Goal: Use online tool/utility: Utilize a website feature to perform a specific function

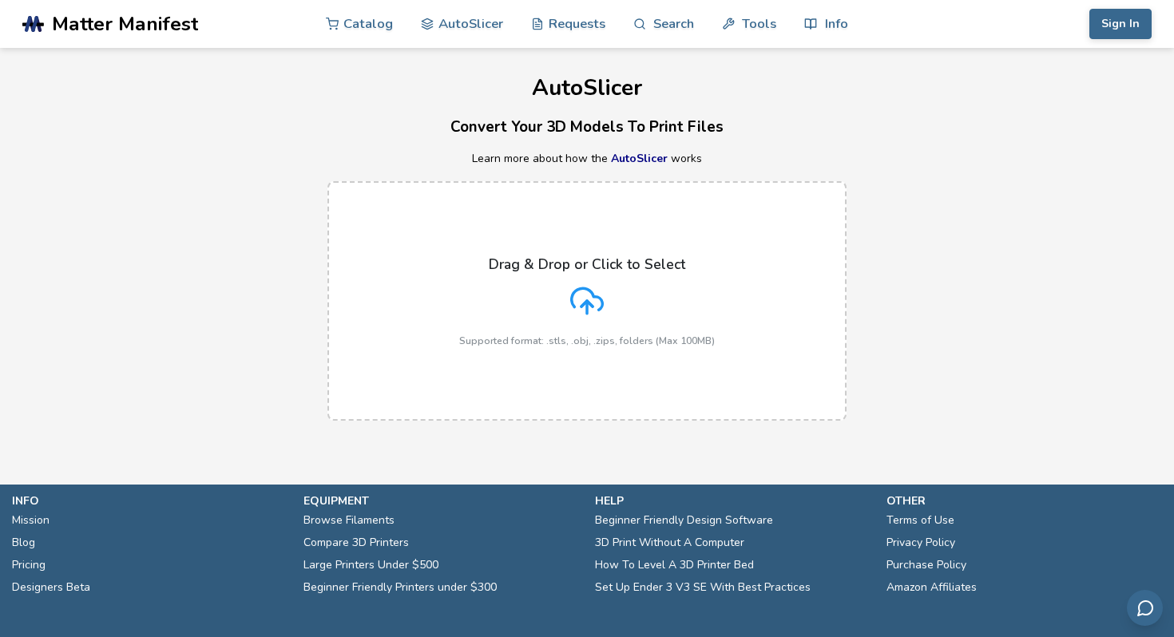
click at [589, 298] on icon at bounding box center [587, 301] width 34 height 34
click at [0, 0] on input "Drag & Drop or Click to Select Supported format: .stls, .obj, .zips, folders (M…" at bounding box center [0, 0] width 0 height 0
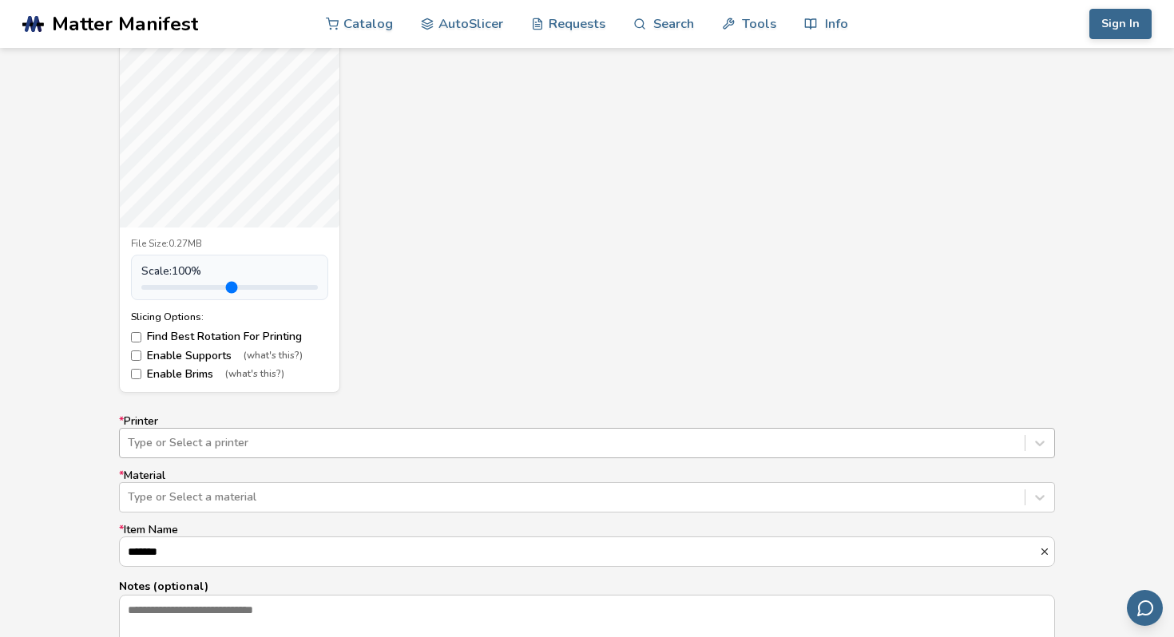
scroll to position [663, 0]
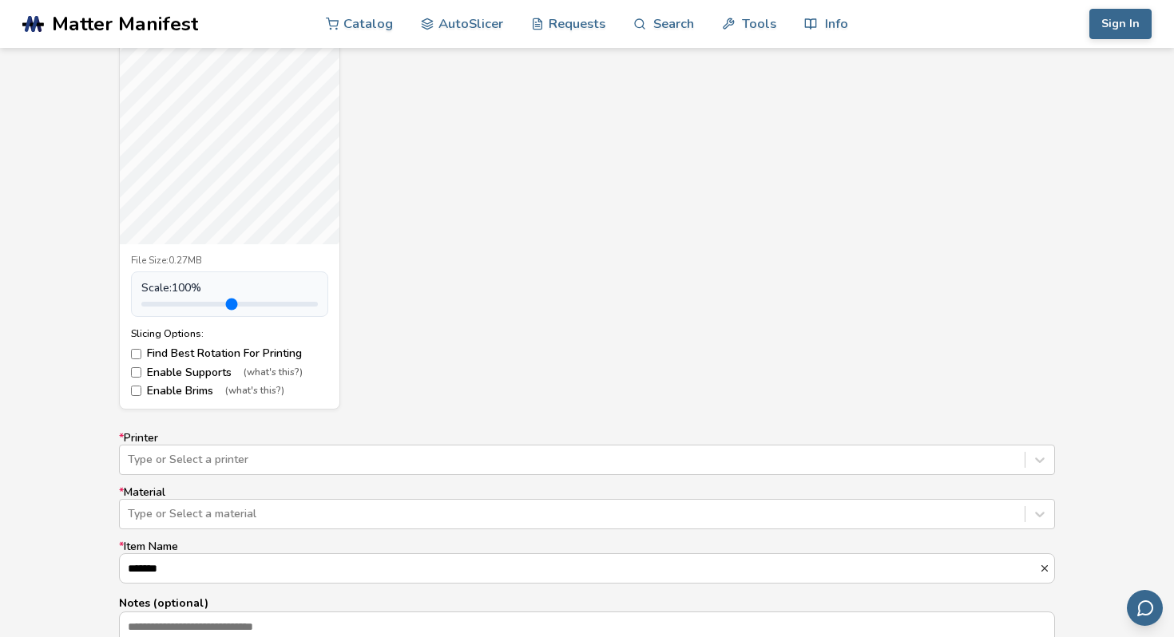
click at [198, 355] on label "Find Best Rotation For Printing" at bounding box center [229, 353] width 197 height 13
click at [193, 376] on label "Enable Supports (what's this?)" at bounding box center [229, 373] width 197 height 13
click at [196, 394] on label "Enable Brims (what's this?)" at bounding box center [229, 391] width 197 height 13
click at [199, 388] on label "Enable Brims (what's this?)" at bounding box center [229, 391] width 197 height 13
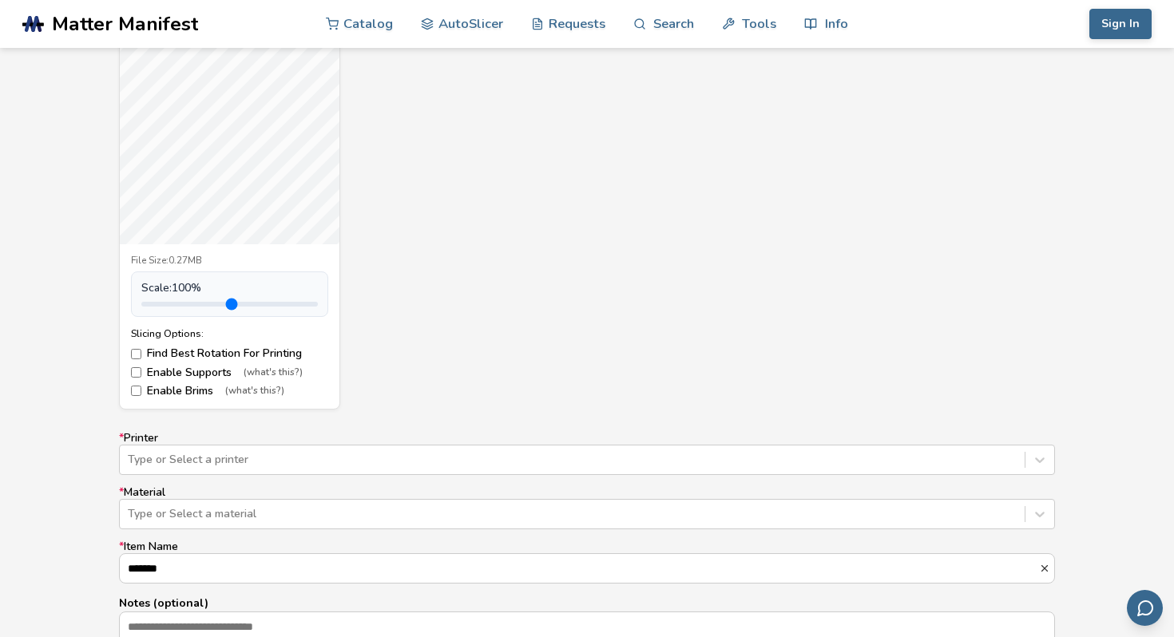
click at [210, 394] on label "Enable Brims (what's this?)" at bounding box center [229, 391] width 197 height 13
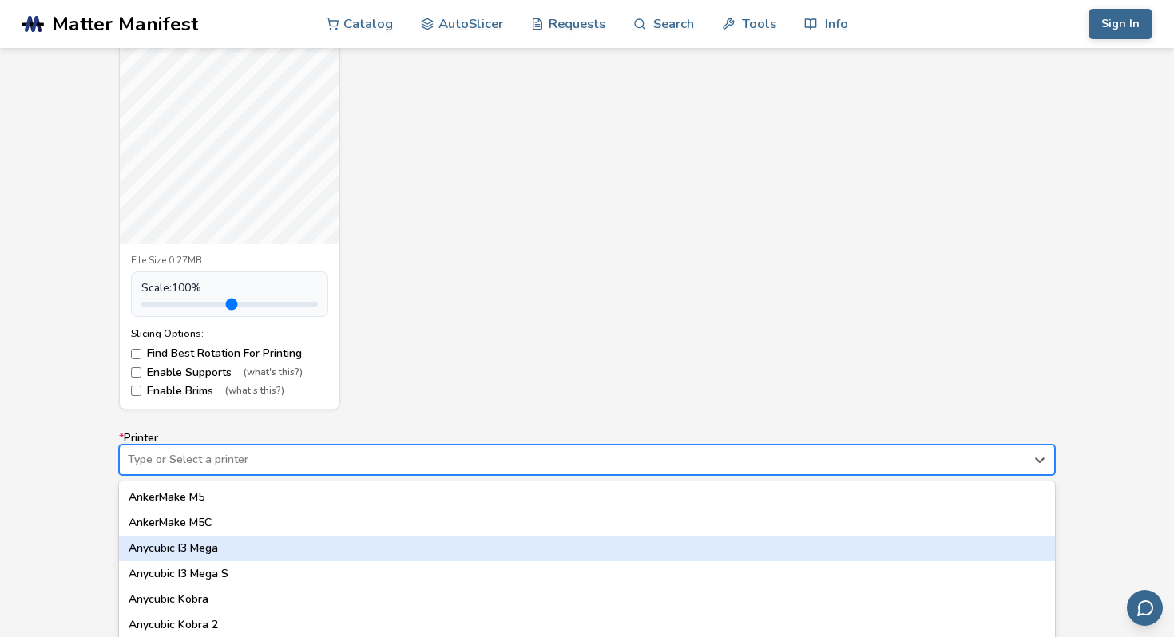
click at [323, 468] on div "Anycubic I3 Mega, 3 of 64. 64 results available. Use Up and Down to choose opti…" at bounding box center [587, 460] width 936 height 30
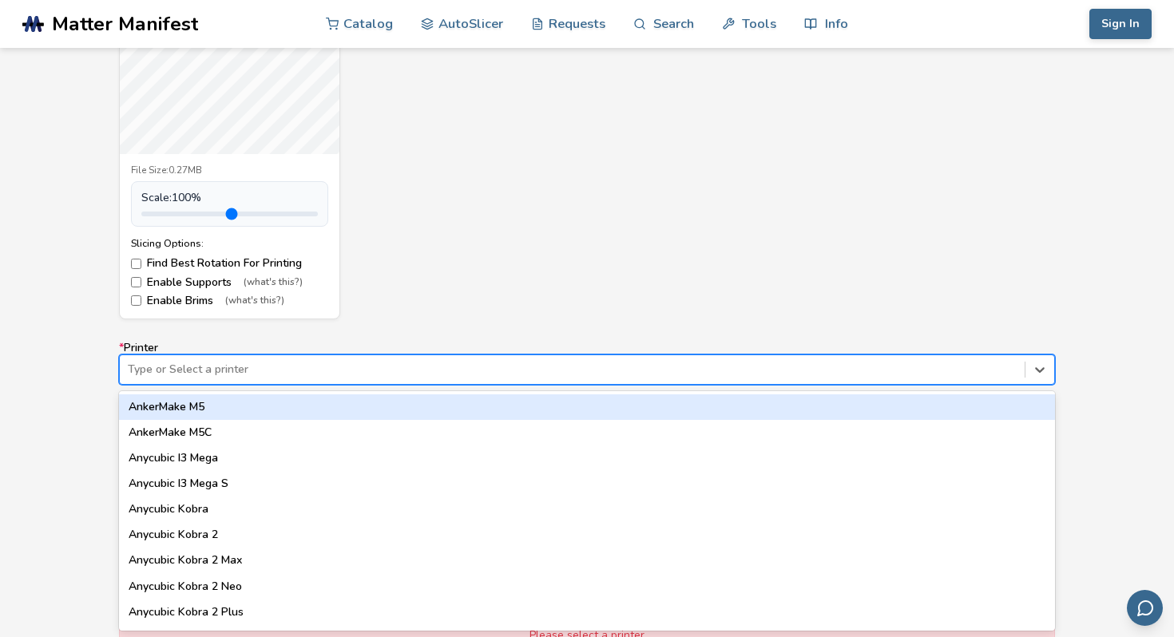
click at [339, 355] on div "Type or Select a printer" at bounding box center [587, 370] width 936 height 30
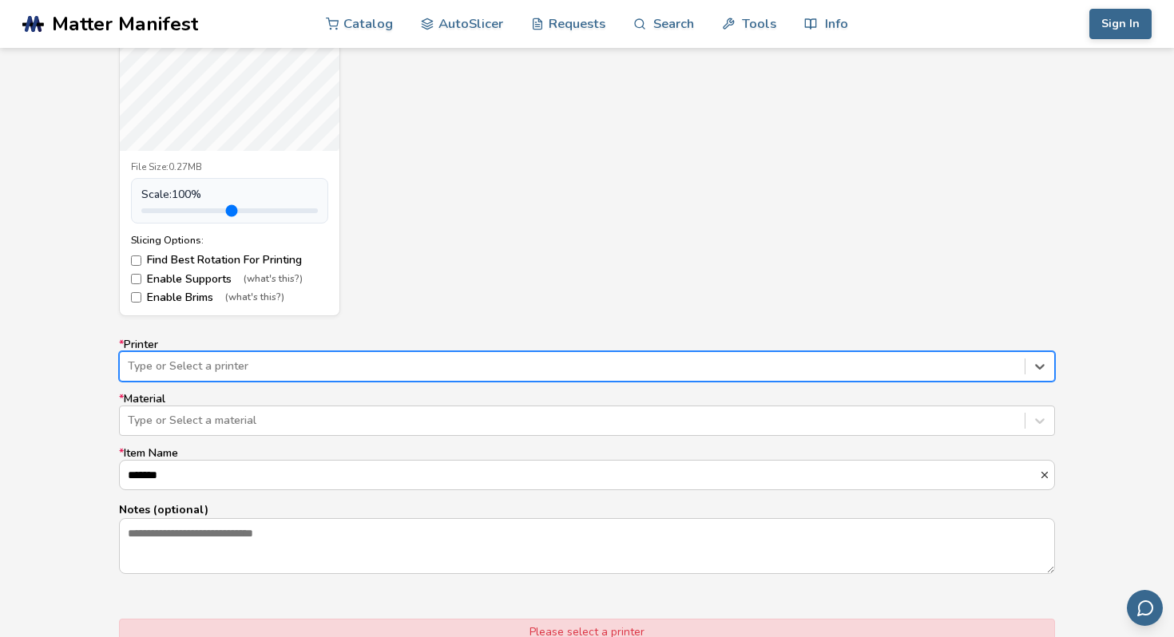
scroll to position [763, 0]
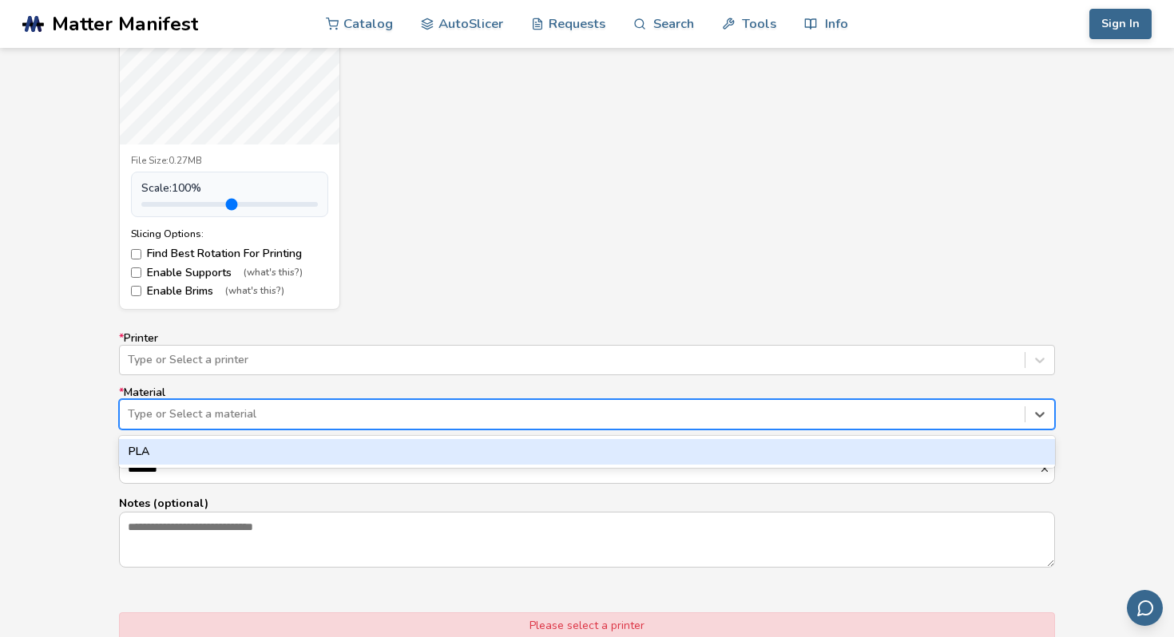
click at [398, 413] on div at bounding box center [572, 414] width 889 height 16
click at [361, 446] on div "PLA" at bounding box center [587, 452] width 936 height 26
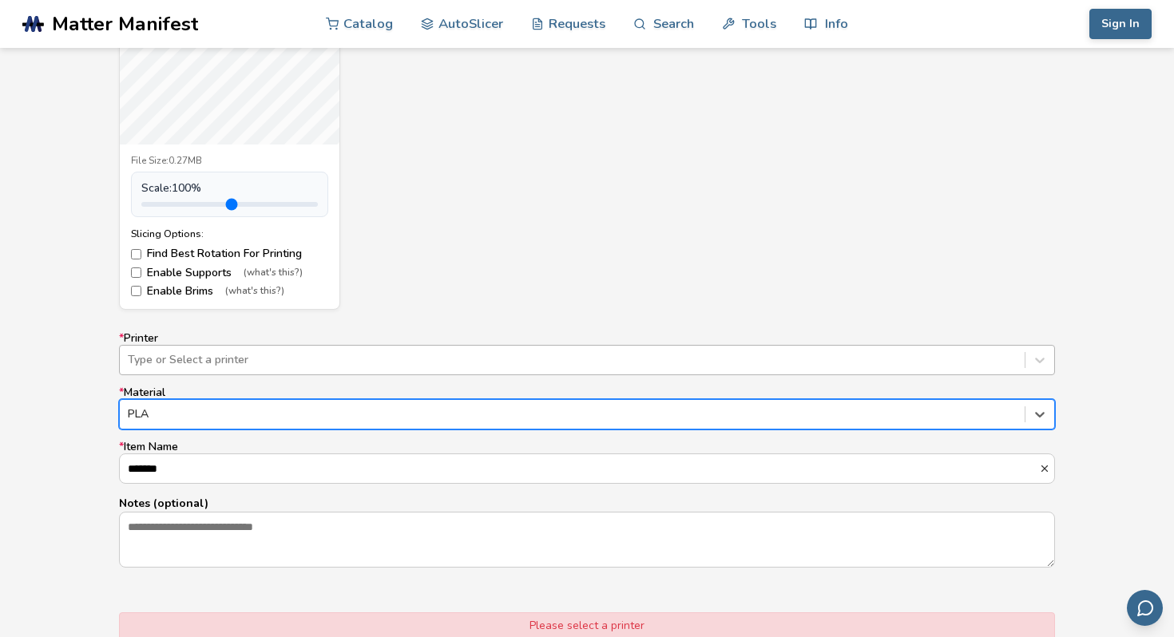
click at [391, 354] on div at bounding box center [572, 360] width 889 height 16
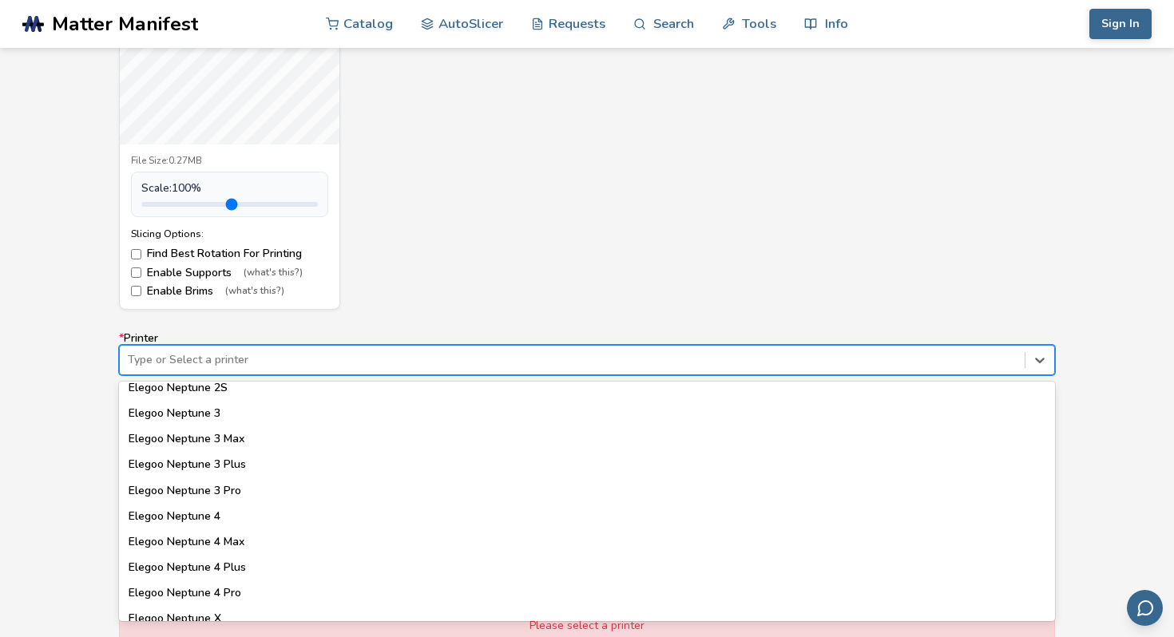
scroll to position [675, 0]
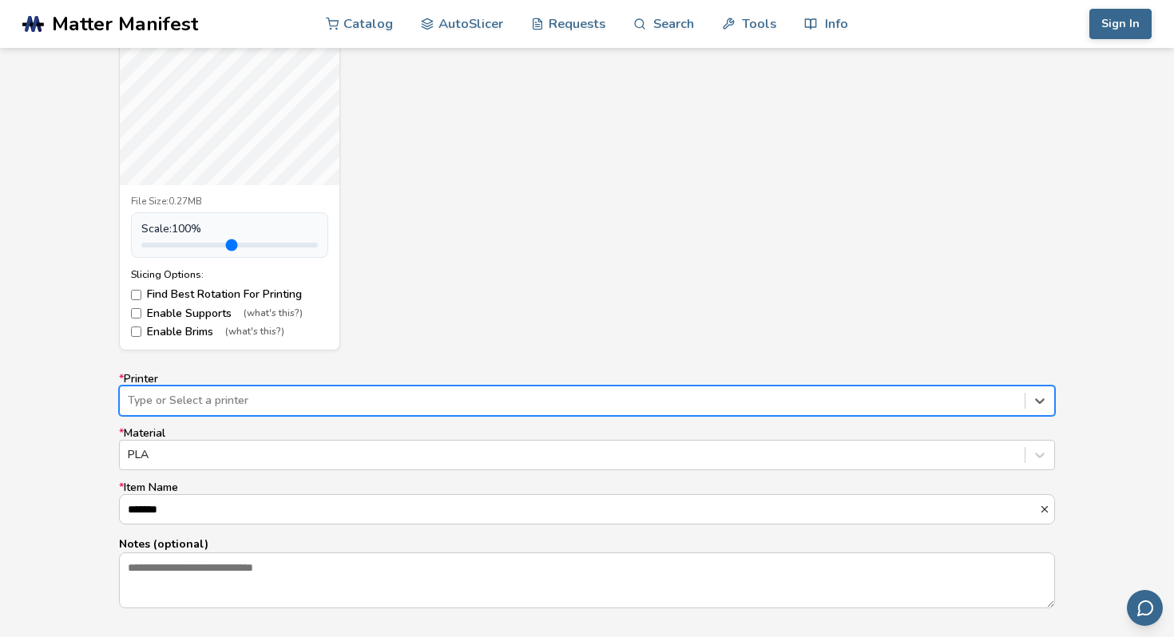
click at [358, 394] on div "option , selected. Select is focused ,type to refine list, press Down to open t…" at bounding box center [587, 401] width 936 height 30
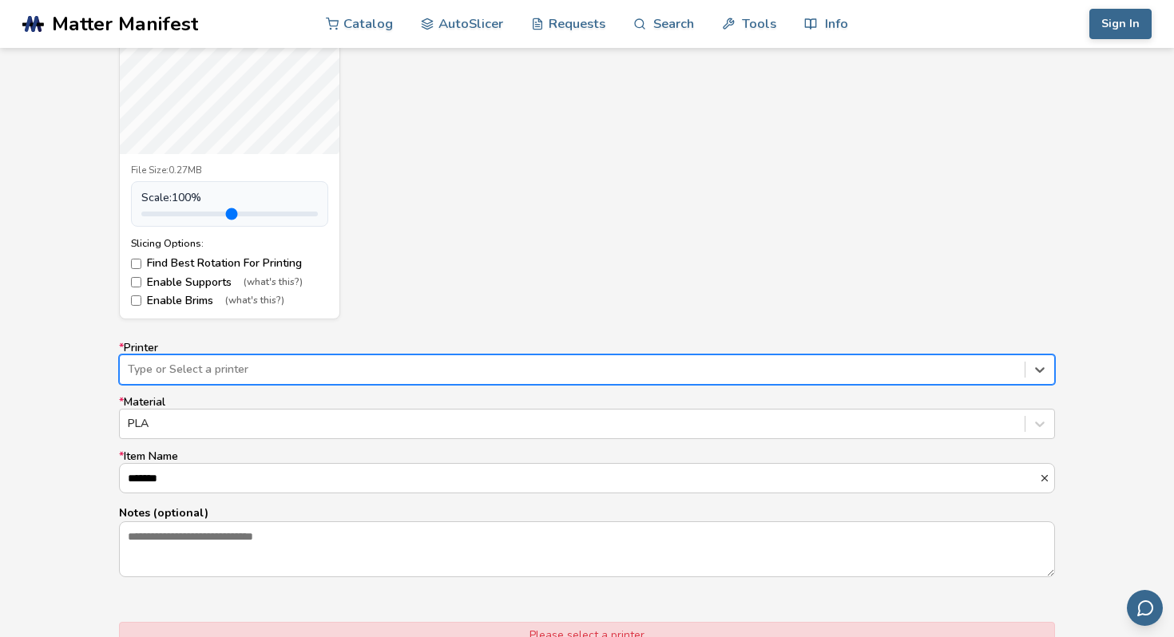
click at [378, 363] on div at bounding box center [572, 370] width 889 height 16
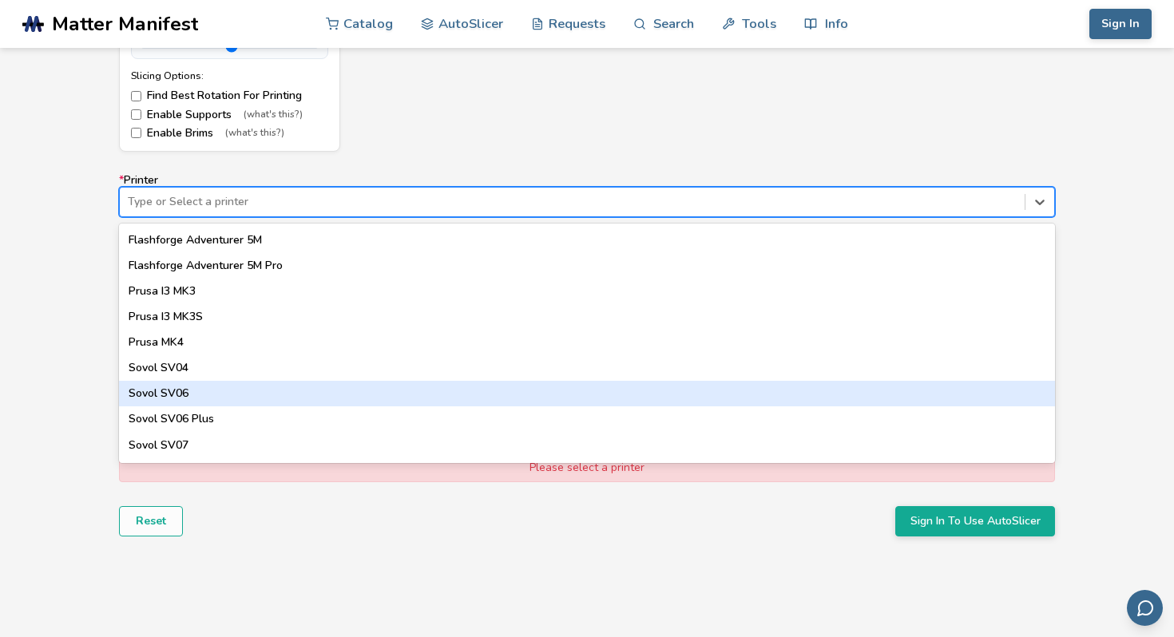
scroll to position [1356, 0]
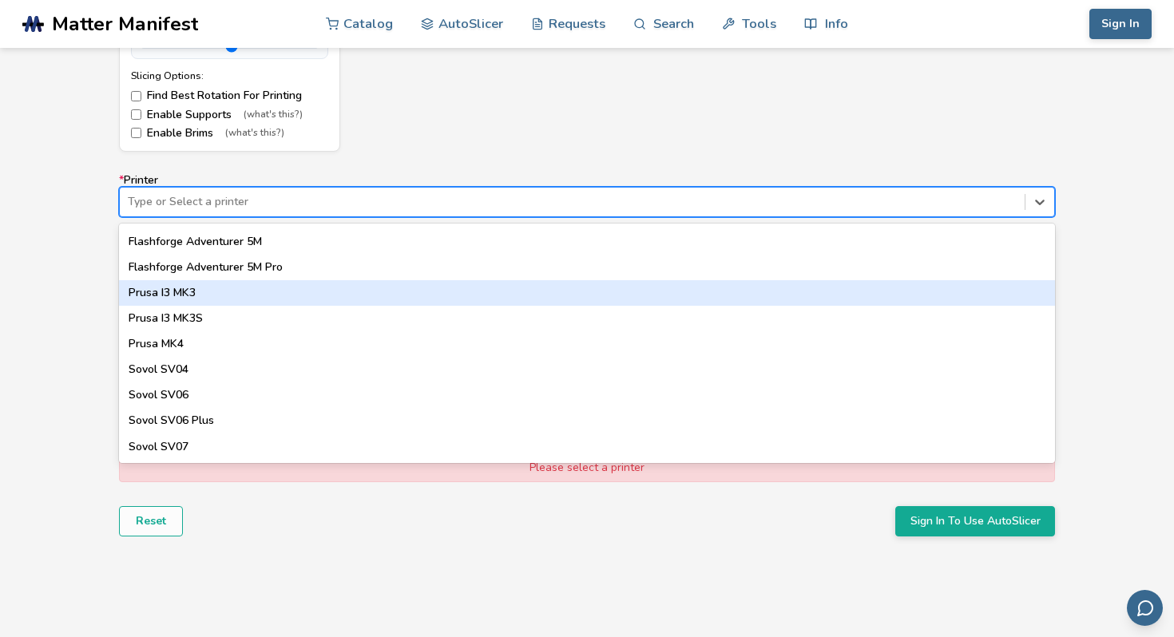
click at [318, 293] on div "Prusa I3 MK3" at bounding box center [587, 293] width 936 height 26
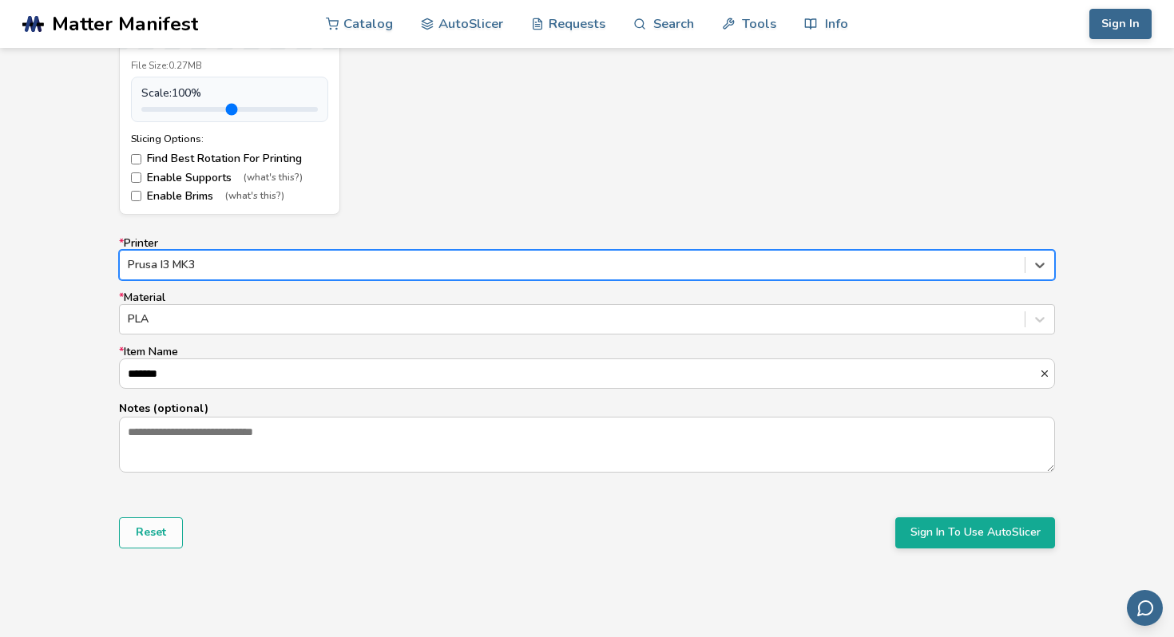
scroll to position [810, 0]
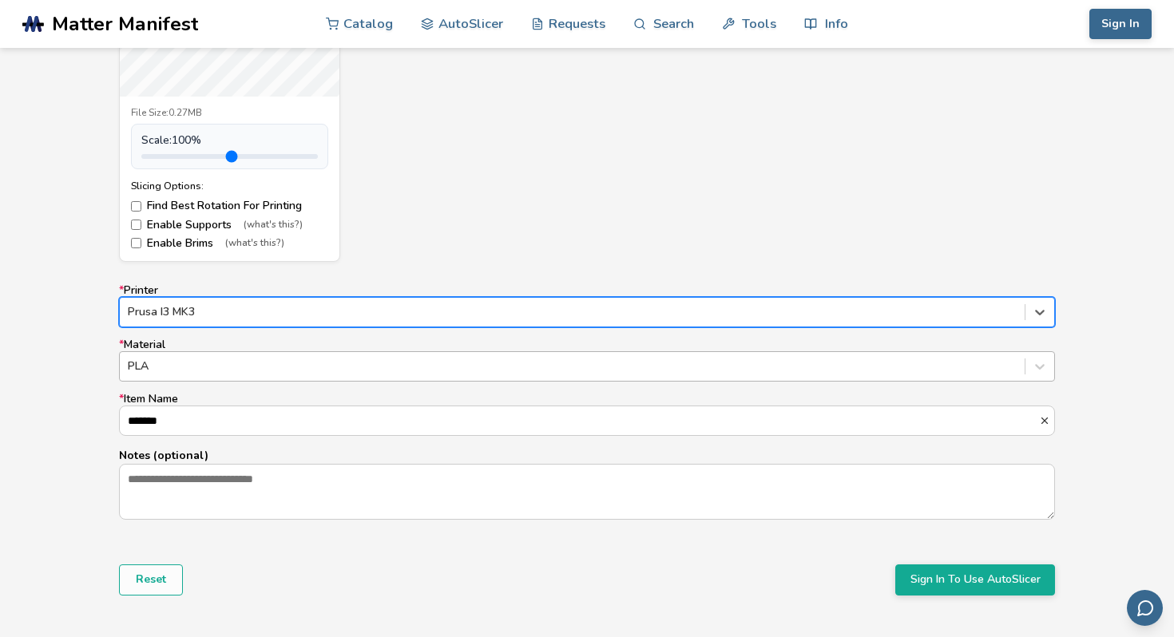
click at [288, 376] on div "PLA" at bounding box center [572, 366] width 905 height 22
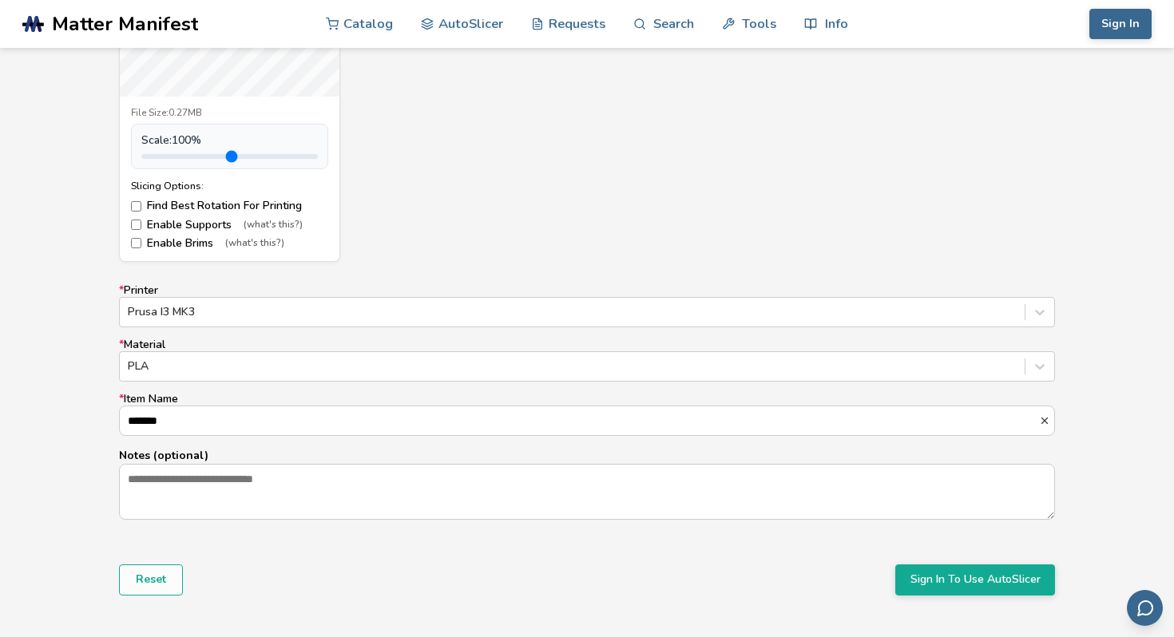
click at [267, 383] on div "* Printer Prusa I3 MK3 * Material PLA * Item Name ******* Notes (optional)" at bounding box center [587, 402] width 936 height 236
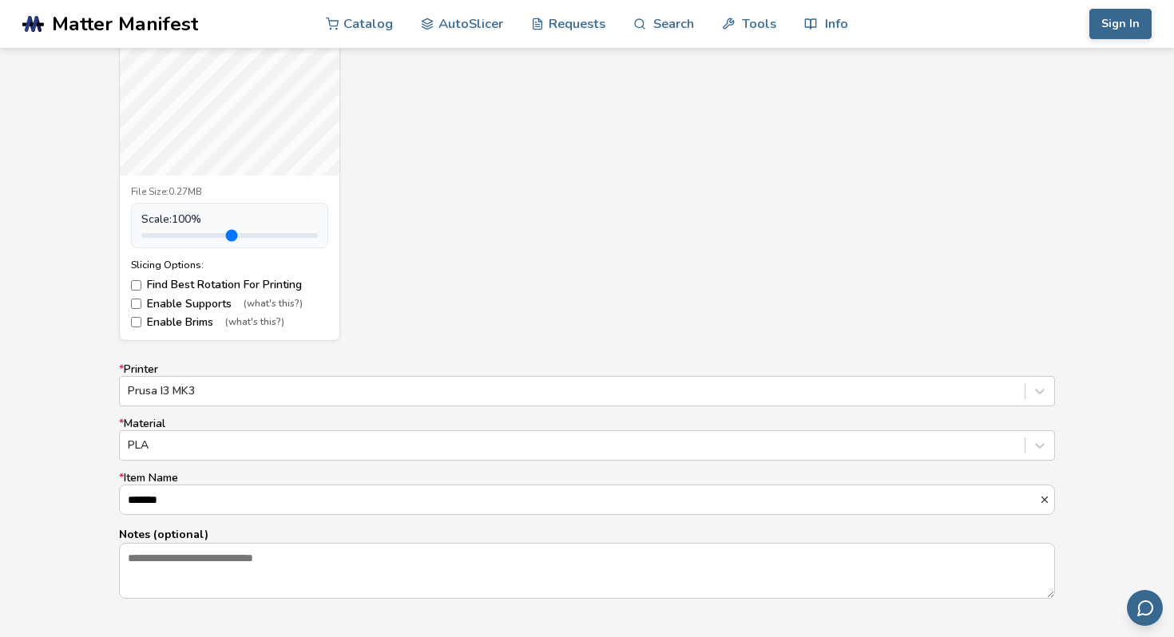
scroll to position [950, 0]
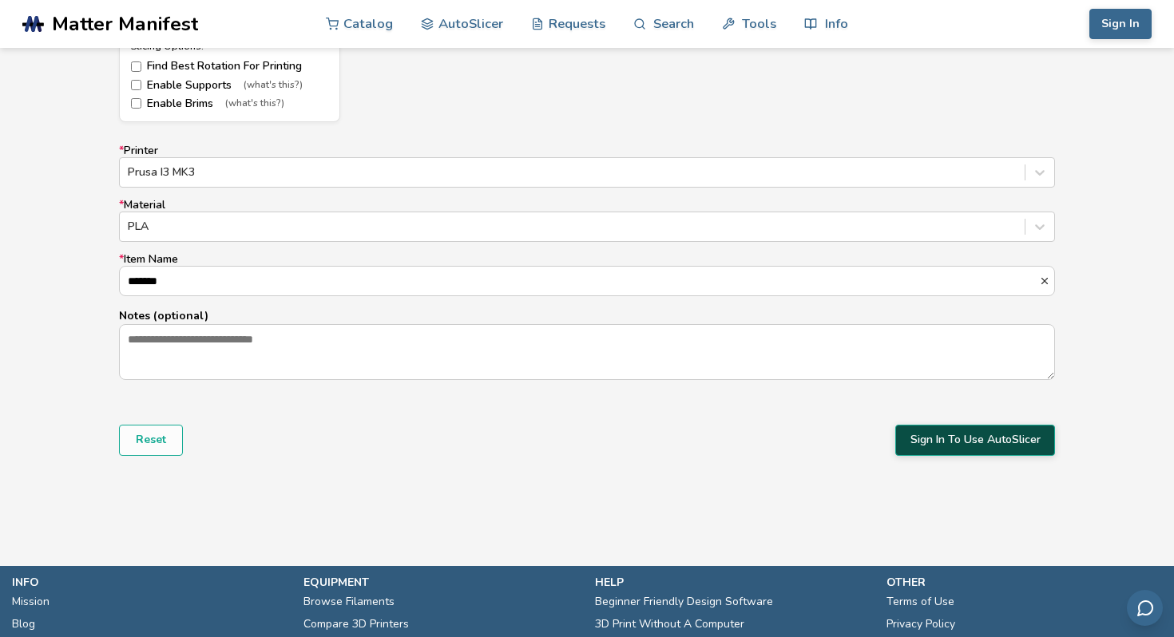
click at [931, 439] on button "Sign In To Use AutoSlicer" at bounding box center [975, 440] width 160 height 30
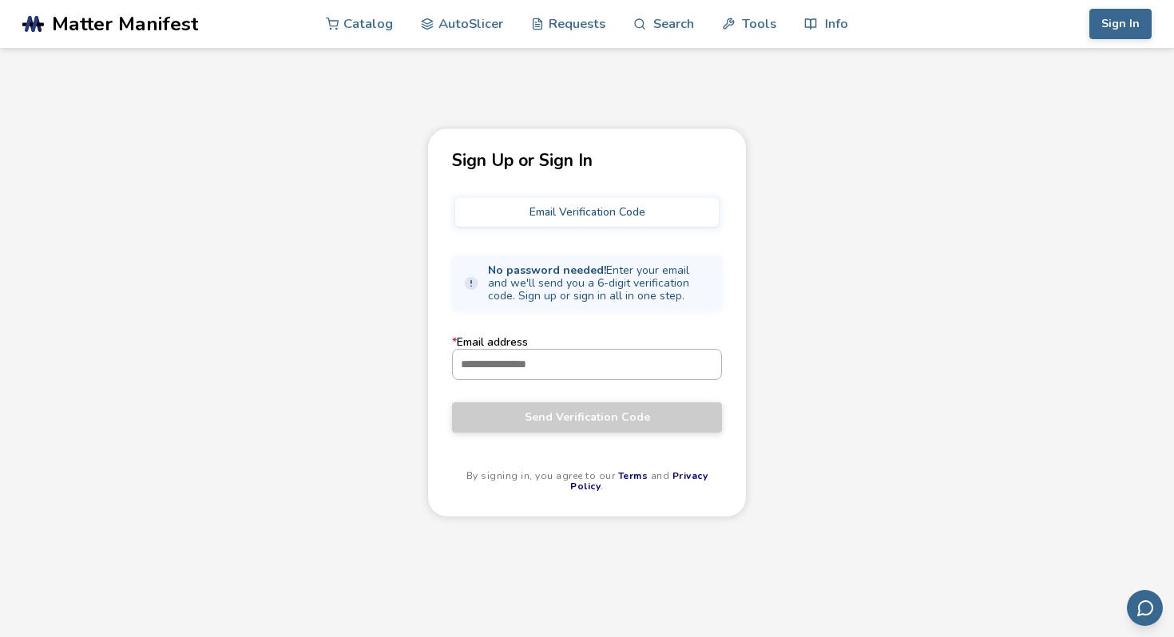
click at [608, 367] on input "* Email address" at bounding box center [587, 364] width 268 height 29
type input "**********"
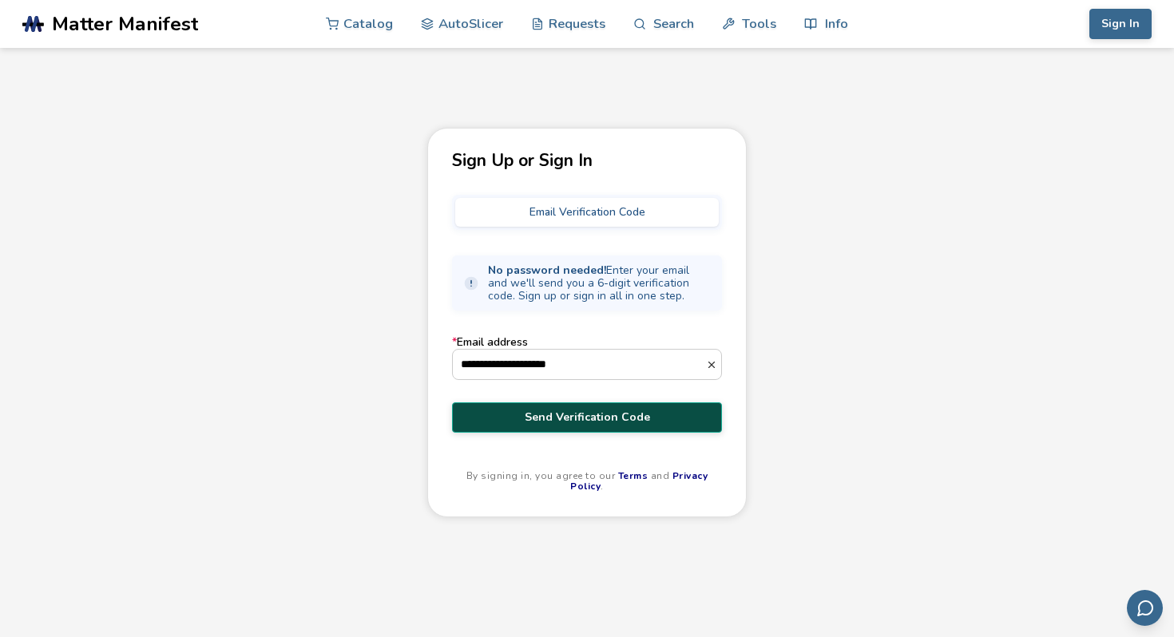
click at [587, 411] on span "Send Verification Code" at bounding box center [587, 417] width 246 height 13
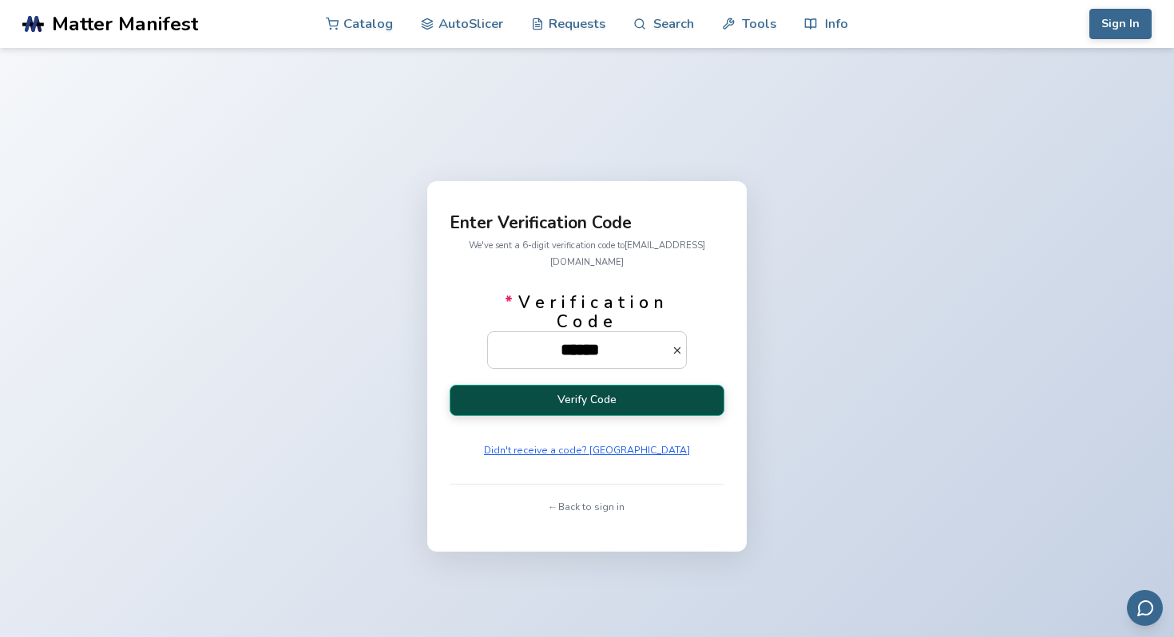
type input "******"
click at [612, 403] on button "Verify Code" at bounding box center [587, 400] width 275 height 31
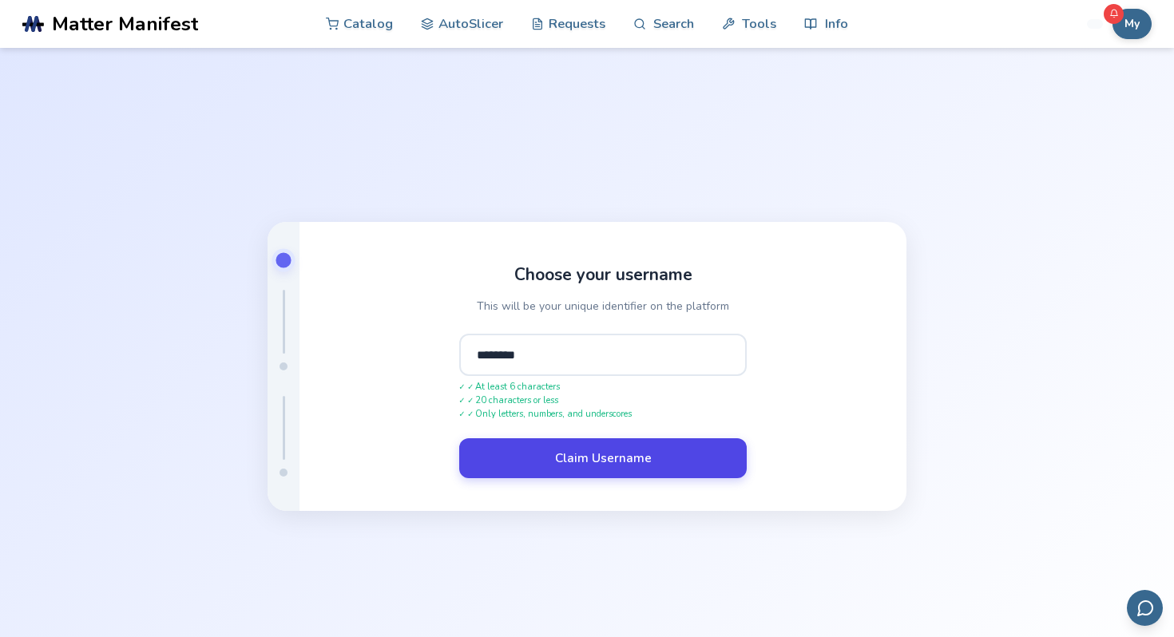
type input "********"
click at [618, 464] on button "Claim Username" at bounding box center [602, 458] width 287 height 40
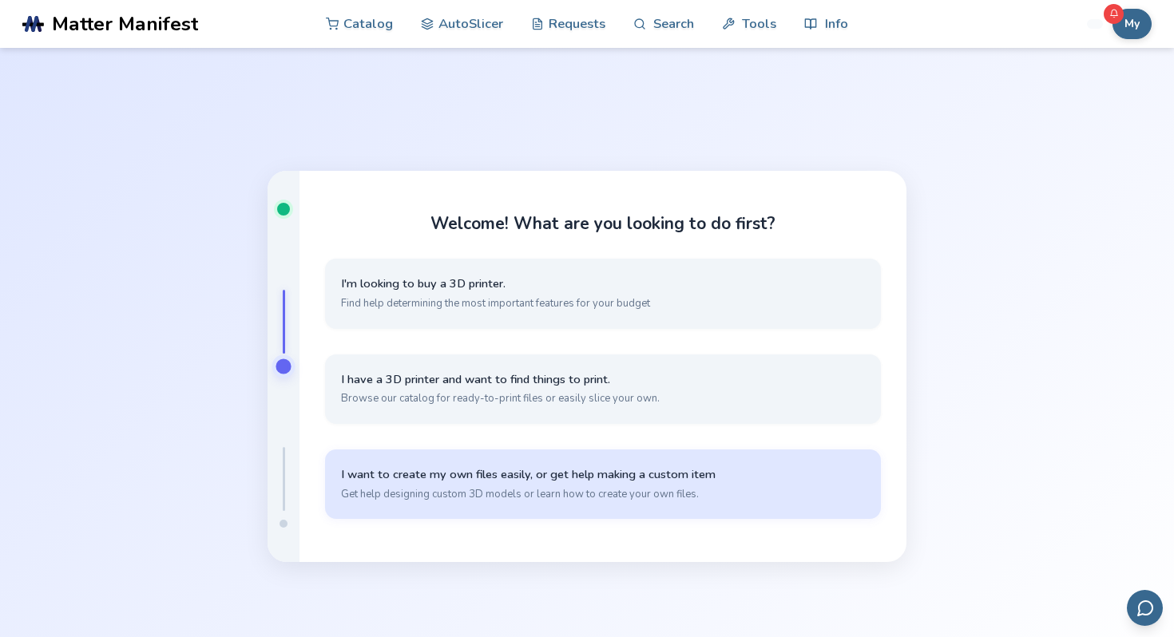
click at [501, 503] on button "I want to create my own files easily, or get help making a custom item Get help…" at bounding box center [603, 484] width 556 height 69
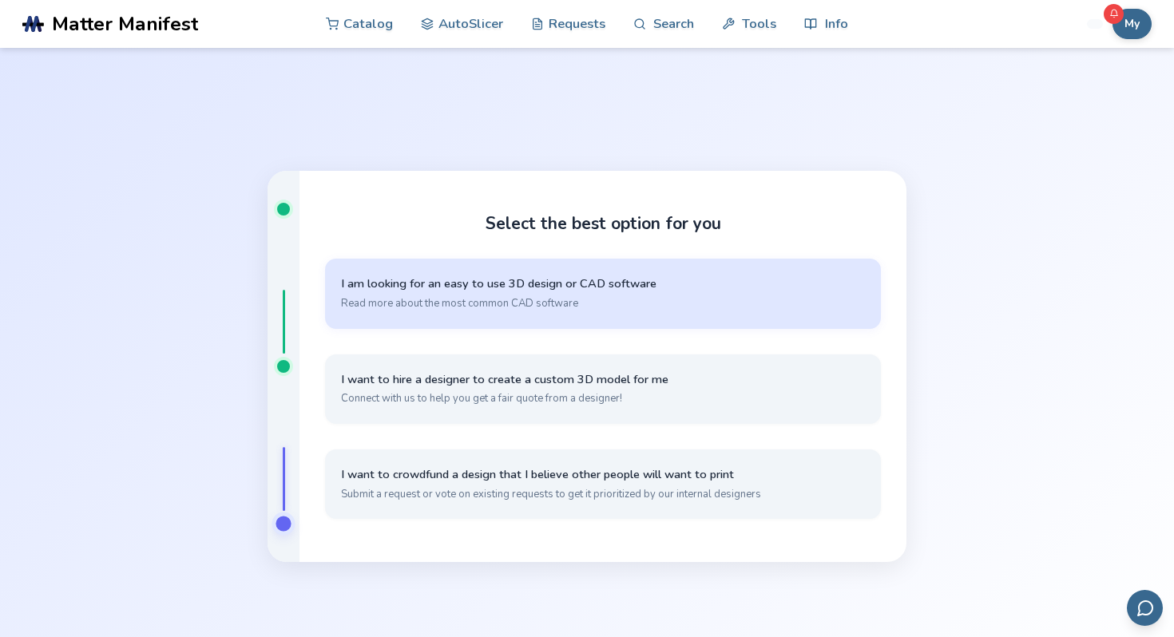
click at [508, 316] on button "I am looking for an easy to use 3D design or CAD software Read more about the m…" at bounding box center [603, 293] width 556 height 69
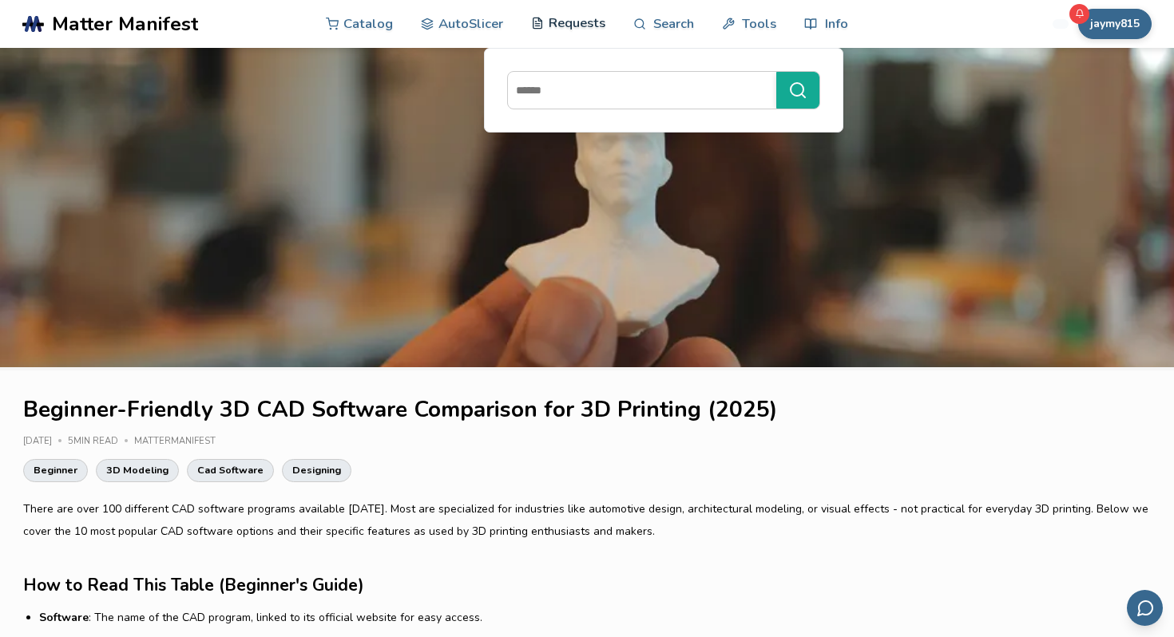
click at [559, 30] on link "Requests" at bounding box center [568, 23] width 74 height 48
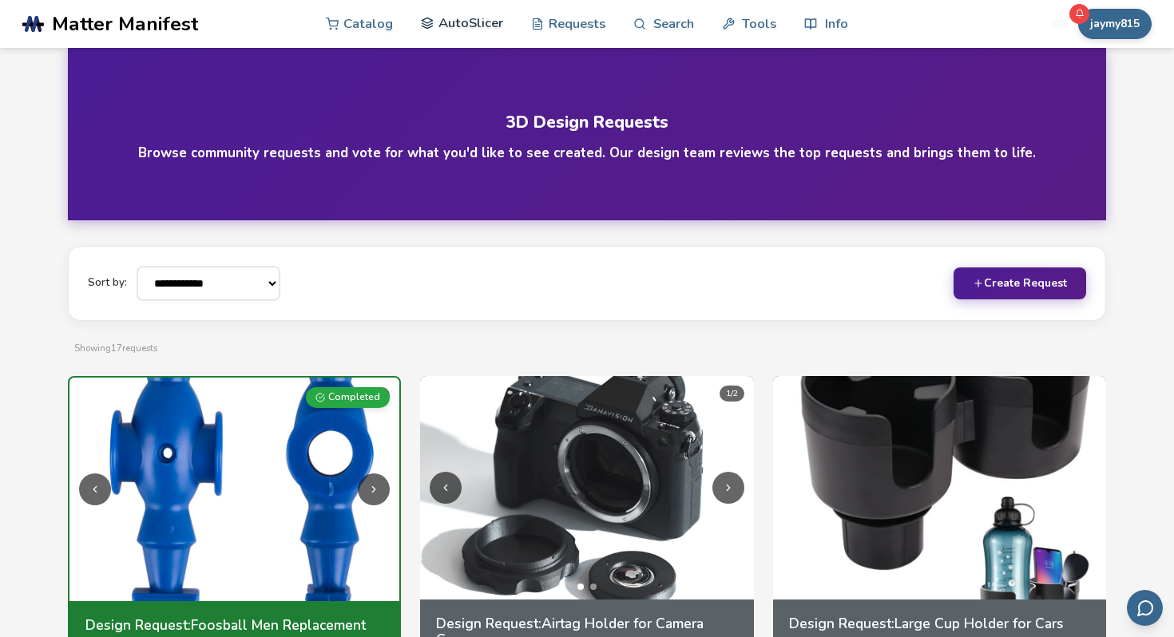
click at [463, 32] on link "AutoSlicer" at bounding box center [462, 23] width 82 height 48
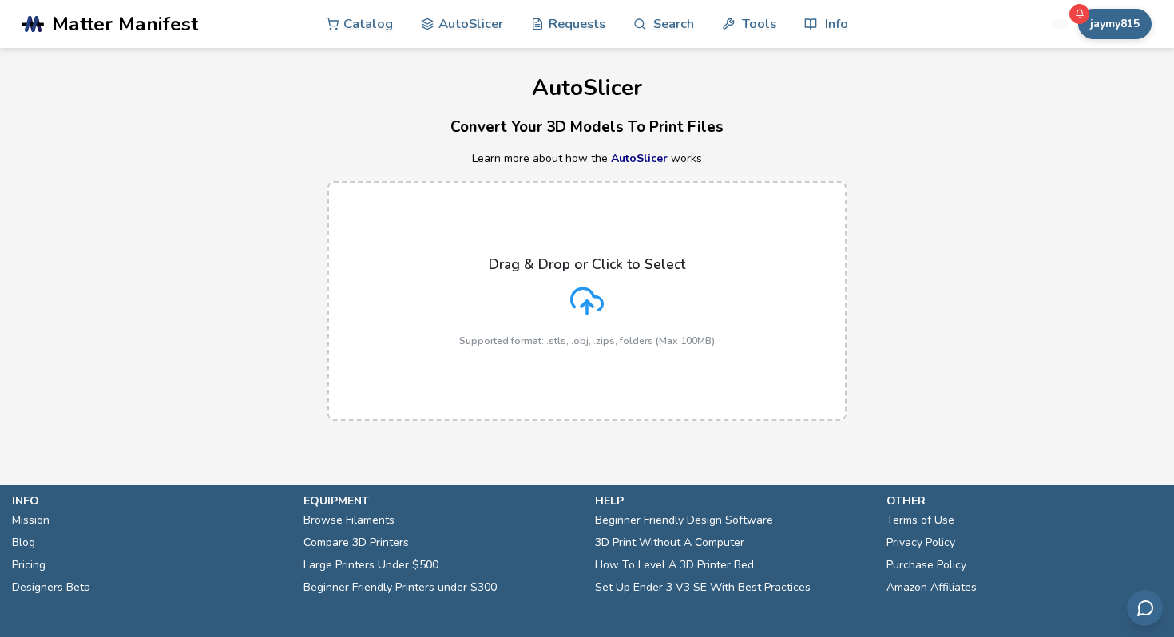
click at [582, 296] on icon at bounding box center [587, 301] width 34 height 34
click at [0, 0] on input "Drag & Drop or Click to Select Supported format: .stls, .obj, .zips, folders (M…" at bounding box center [0, 0] width 0 height 0
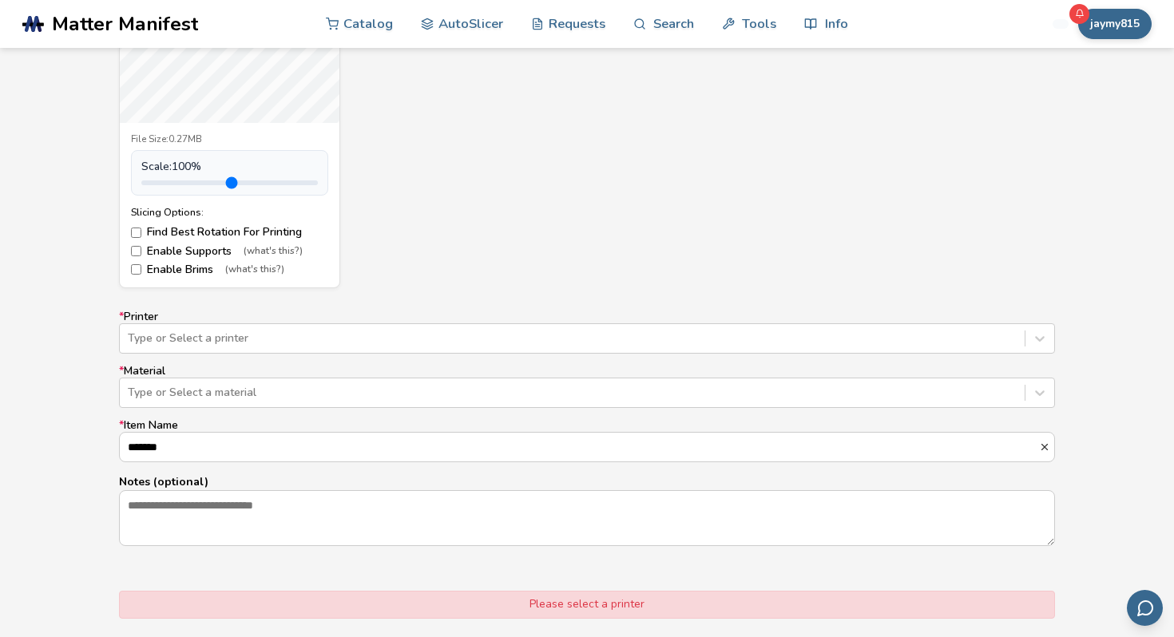
scroll to position [808, 0]
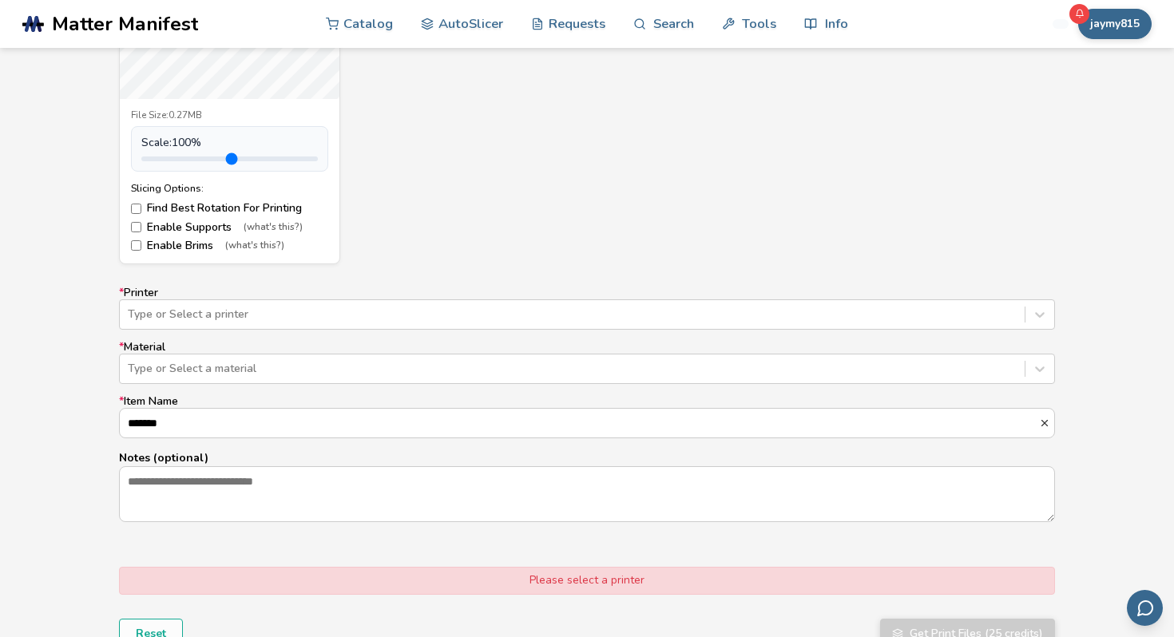
click at [182, 227] on label "Enable Supports (what's this?)" at bounding box center [229, 227] width 197 height 13
click at [182, 244] on label "Enable Brims (what's this?)" at bounding box center [229, 246] width 197 height 13
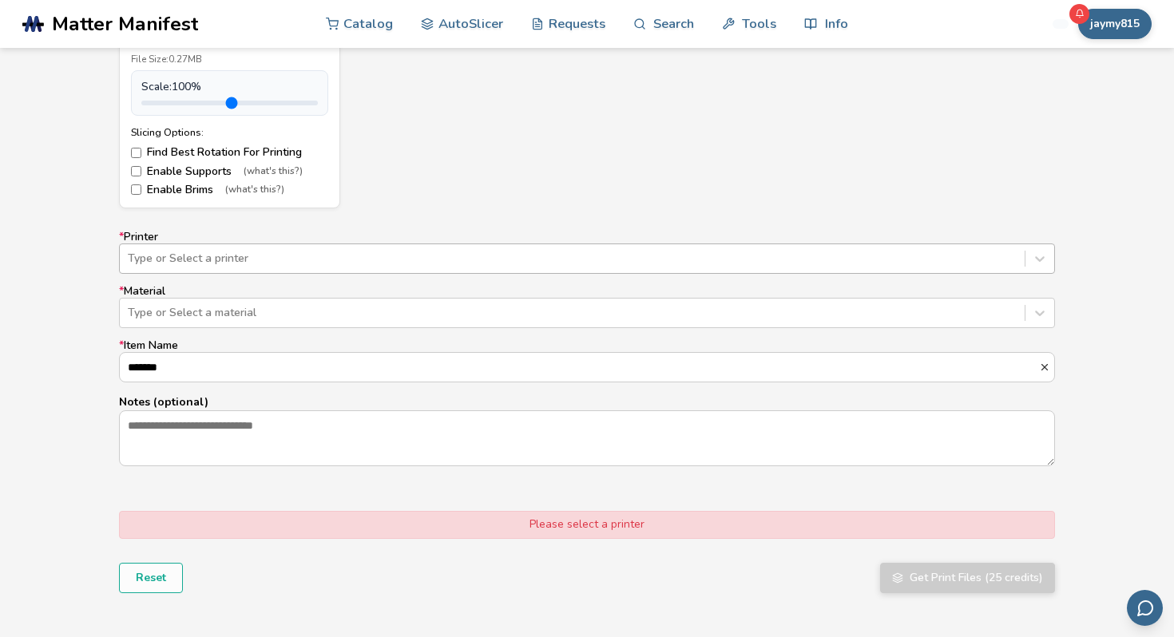
scroll to position [890, 0]
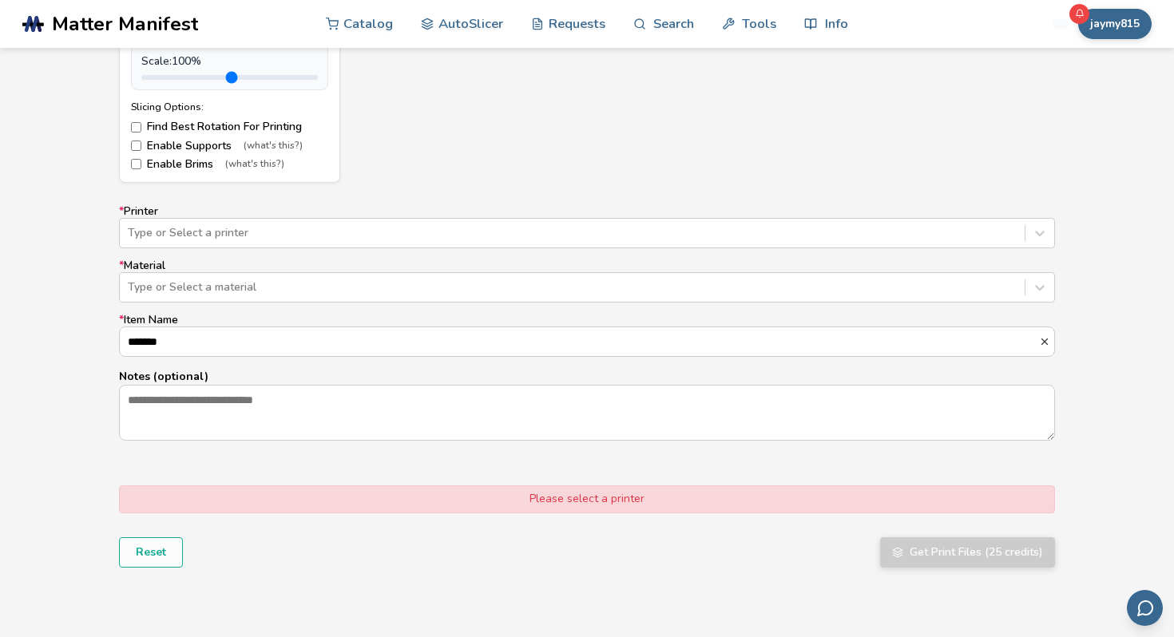
click at [291, 216] on label "* Printer Type or Select a printer" at bounding box center [587, 226] width 936 height 43
click at [278, 232] on div at bounding box center [572, 233] width 889 height 16
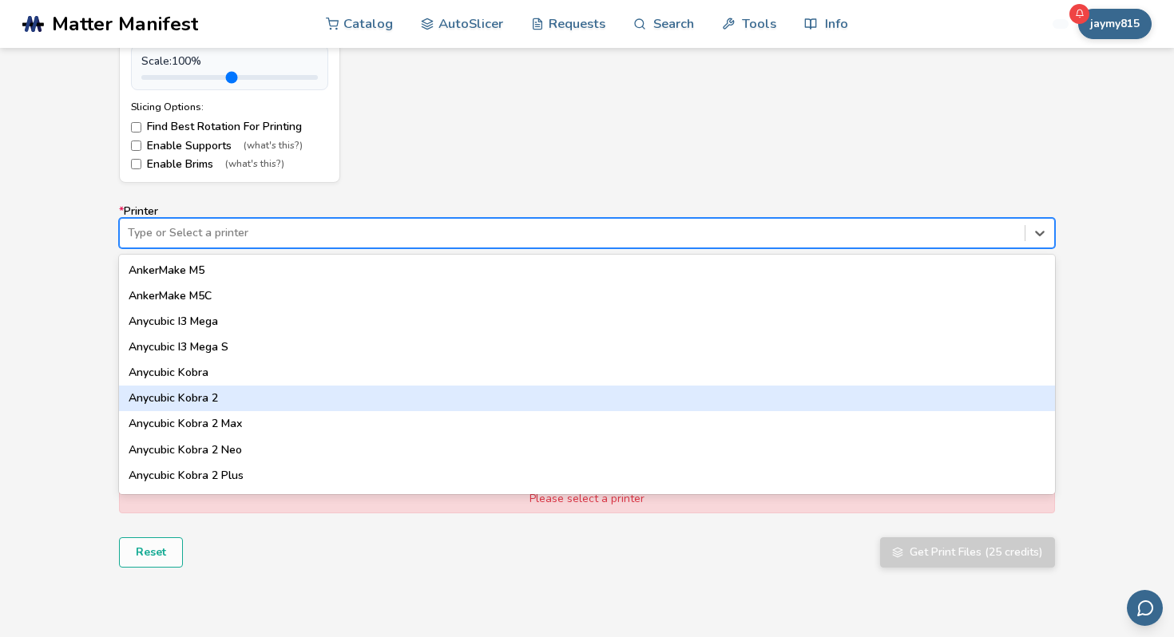
scroll to position [1407, 0]
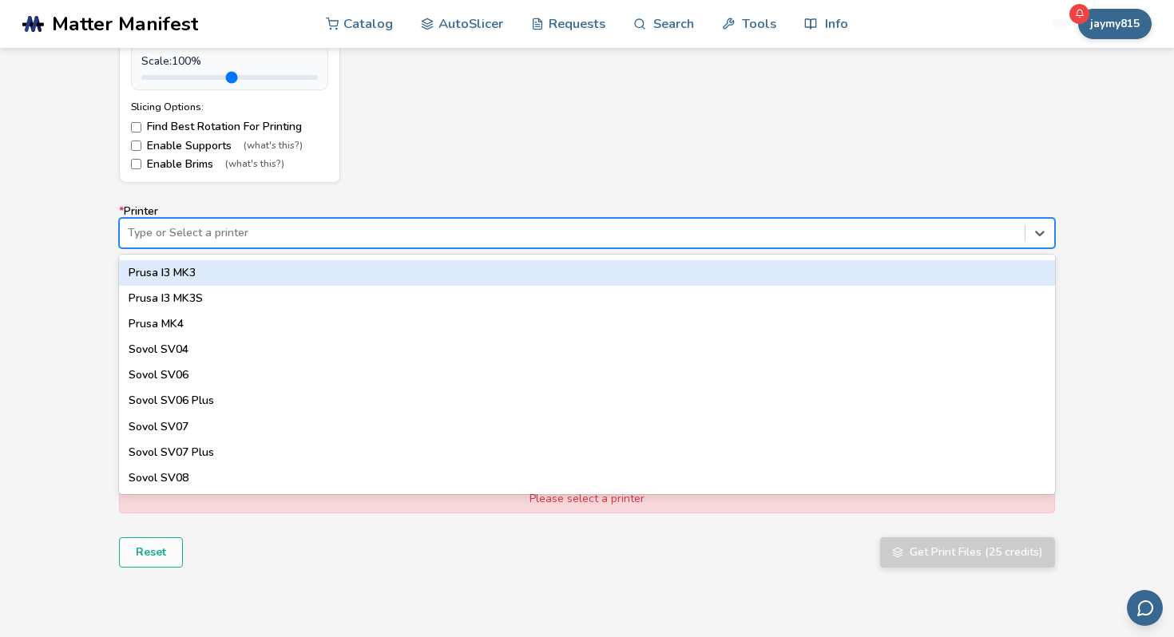
click at [223, 273] on div "Prusa I3 MK3" at bounding box center [587, 273] width 936 height 26
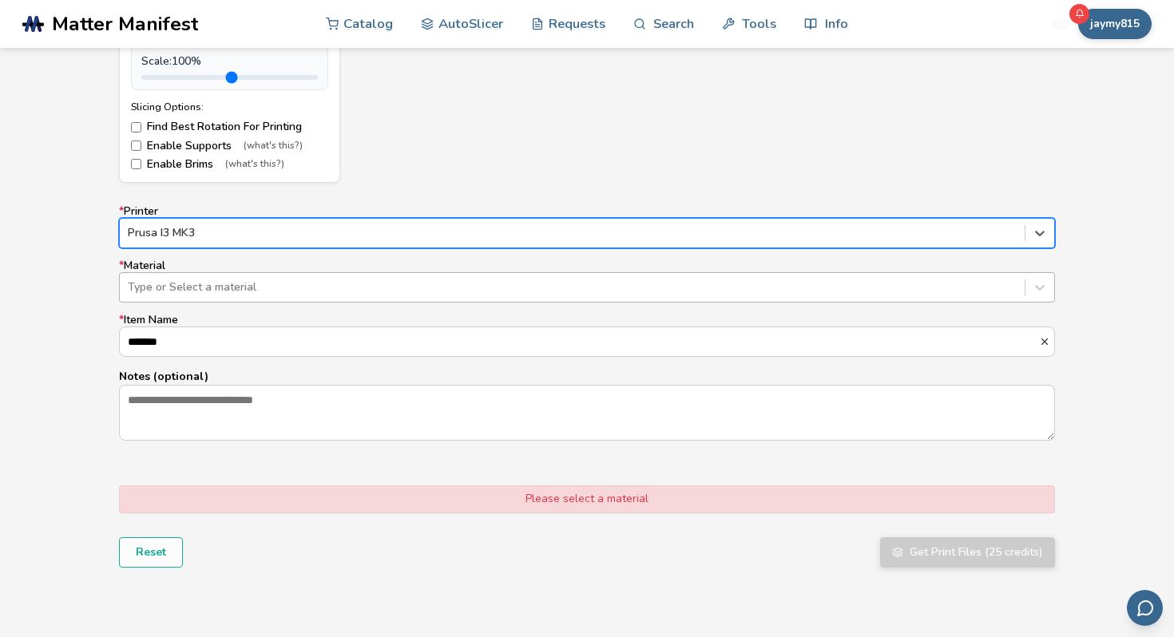
click at [215, 279] on div at bounding box center [572, 287] width 889 height 16
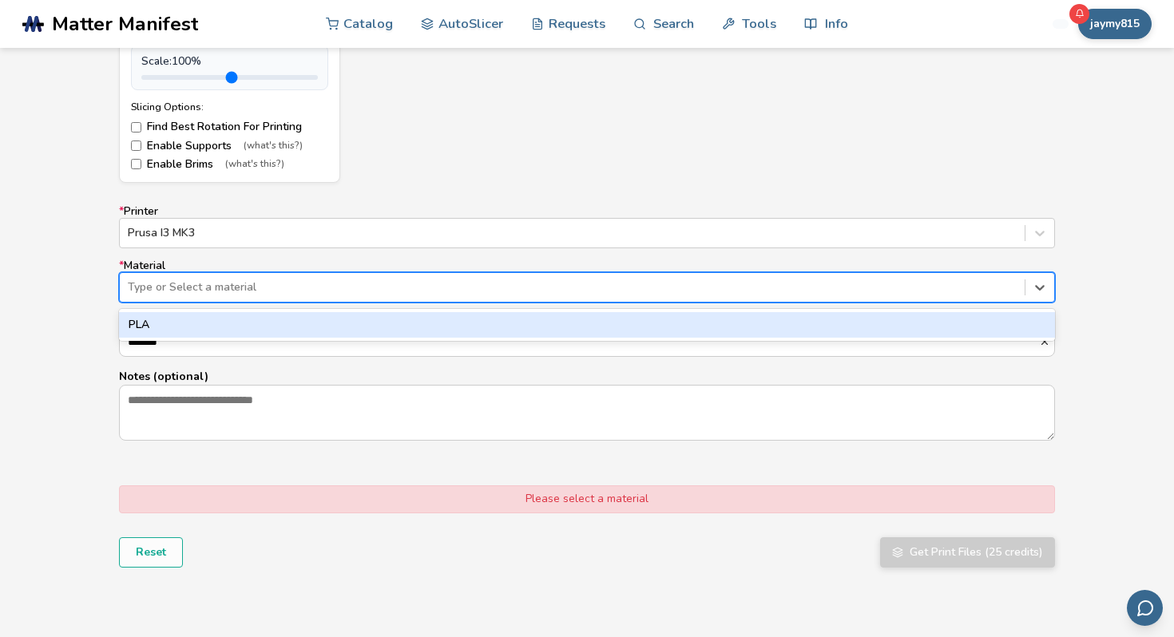
click at [207, 327] on div "PLA" at bounding box center [587, 325] width 936 height 26
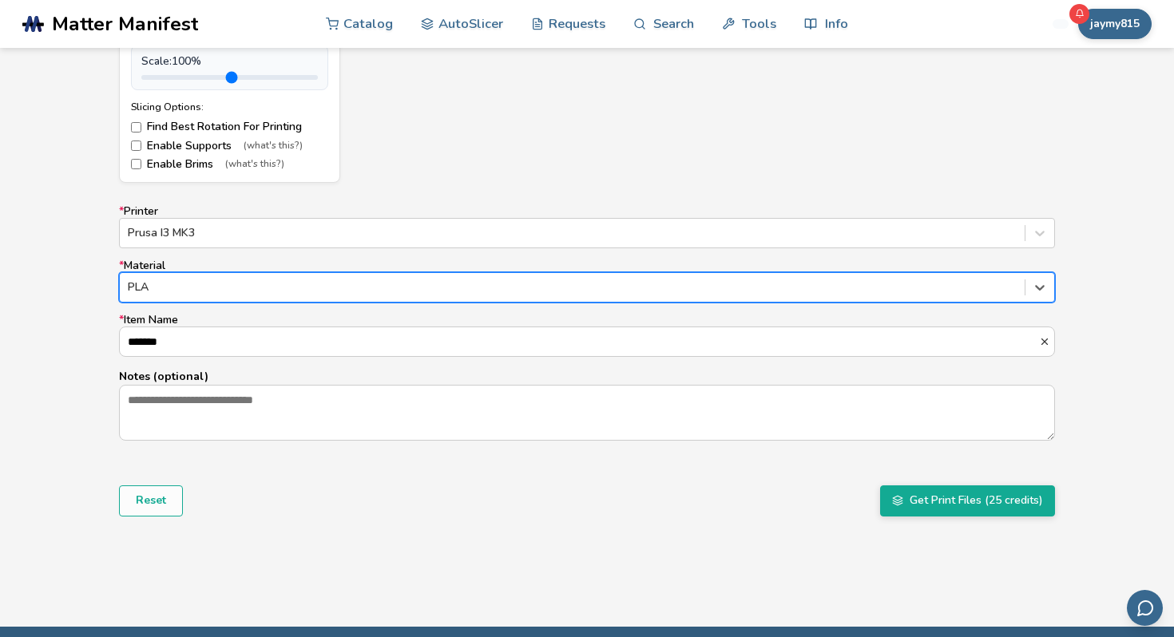
click at [878, 496] on div "Reset Get Print Files (25 credits)" at bounding box center [587, 500] width 936 height 30
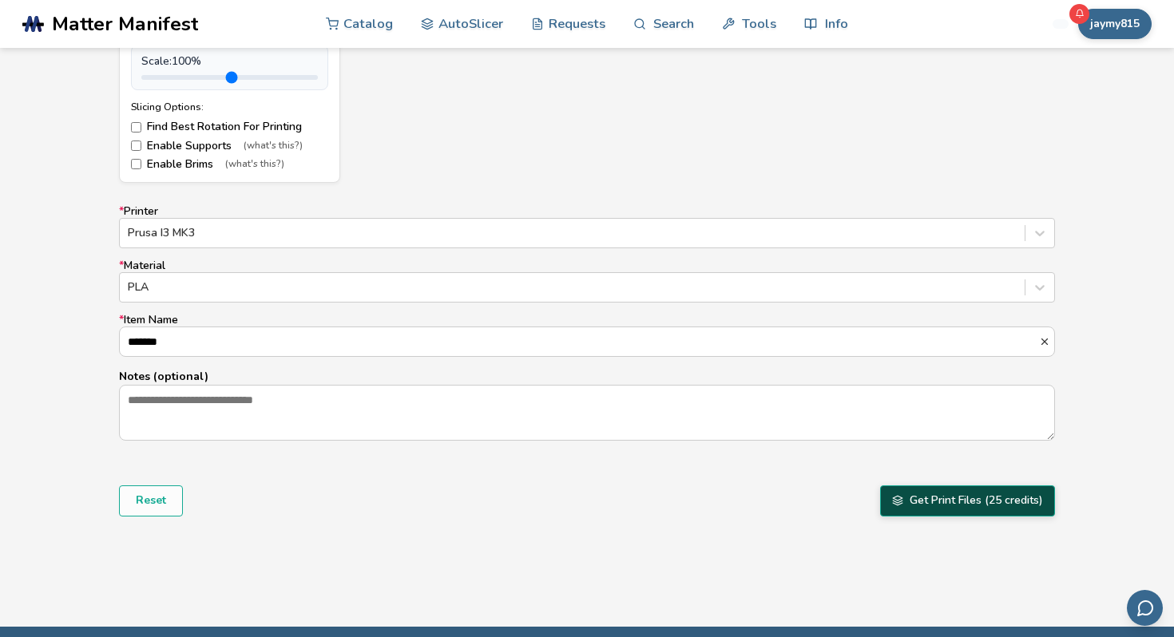
click at [899, 504] on icon "submit" at bounding box center [897, 500] width 11 height 11
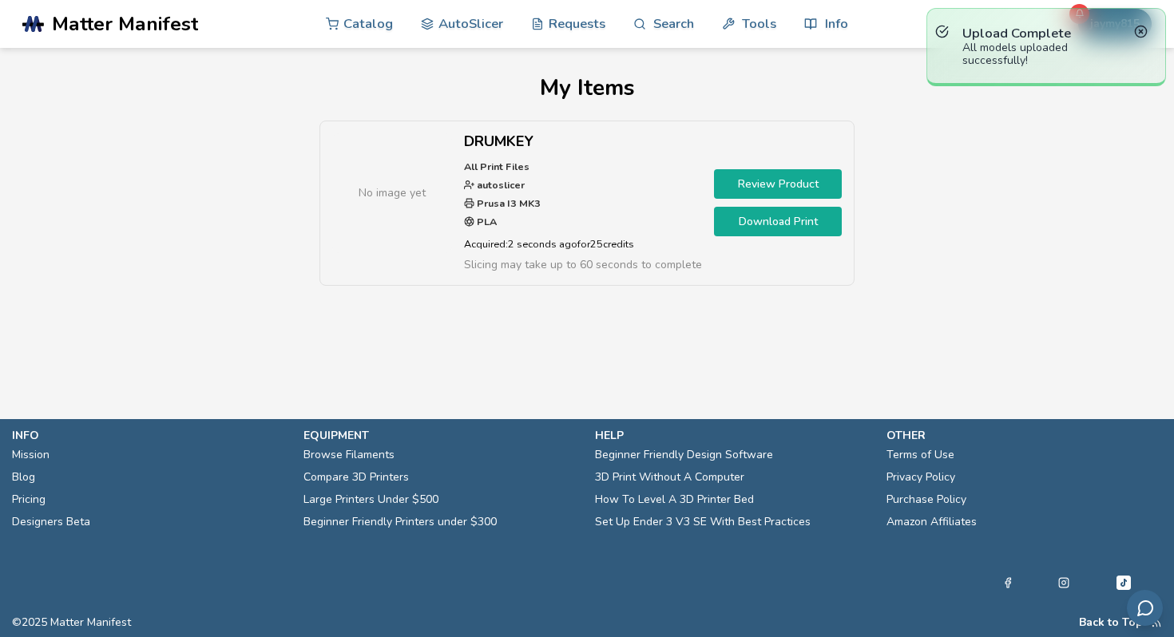
click at [775, 223] on link "Download Print" at bounding box center [778, 222] width 128 height 30
